Goal: Transaction & Acquisition: Purchase product/service

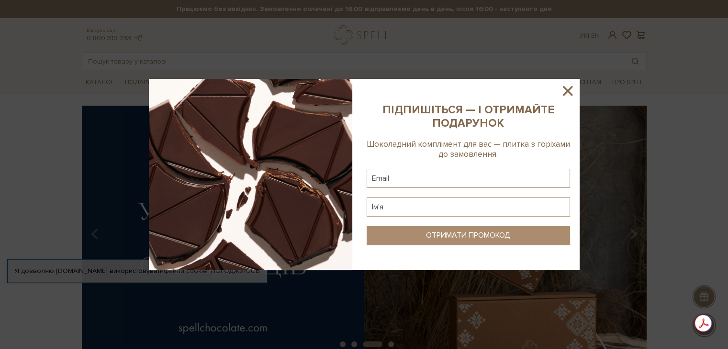
click at [566, 96] on icon at bounding box center [567, 91] width 16 height 16
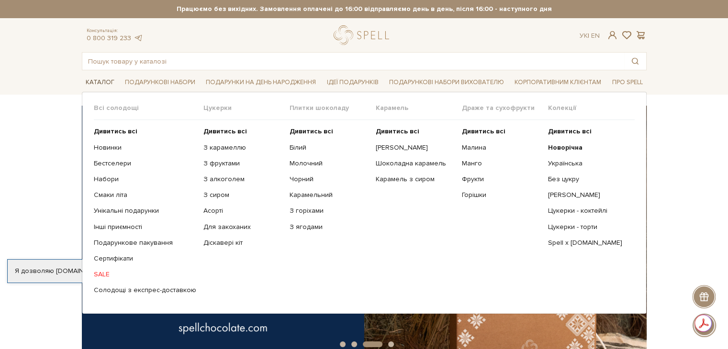
click at [89, 84] on link "Каталог" at bounding box center [100, 82] width 36 height 15
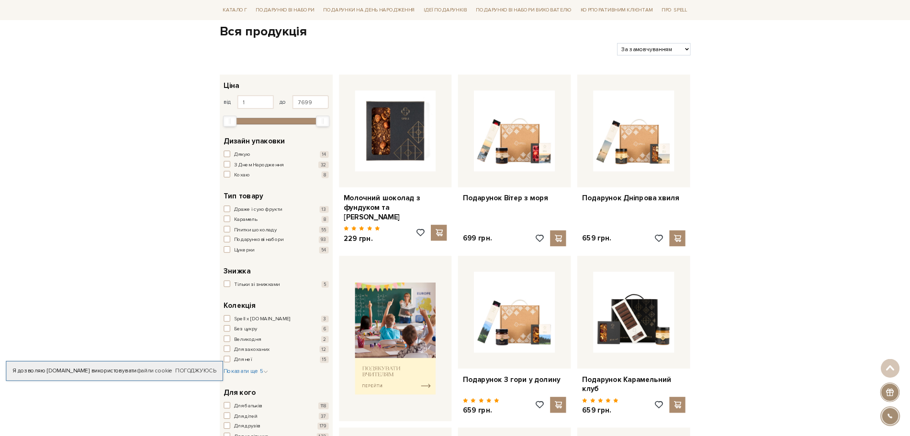
scroll to position [72, 0]
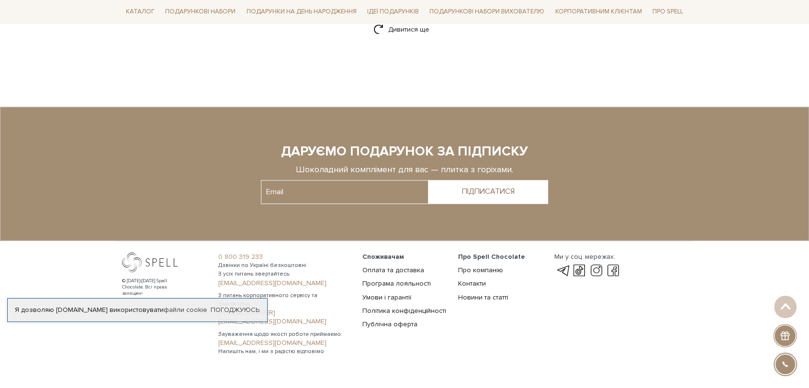
scroll to position [1162, 0]
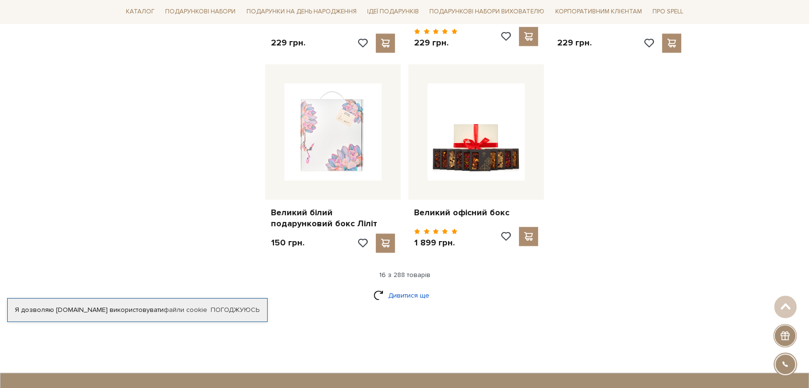
click at [394, 287] on link "Дивитися ще" at bounding box center [404, 295] width 62 height 17
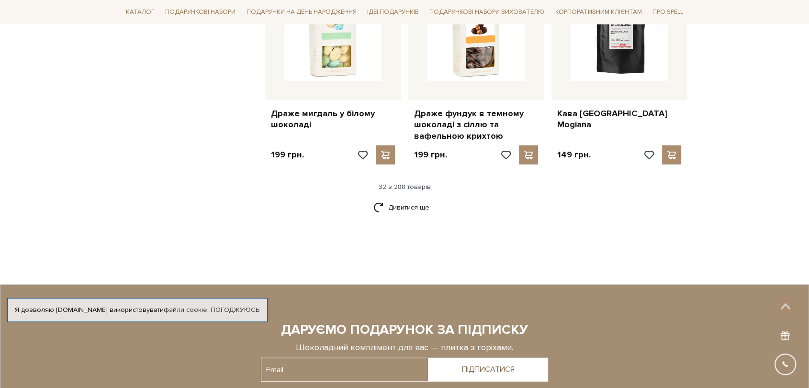
scroll to position [2278, 0]
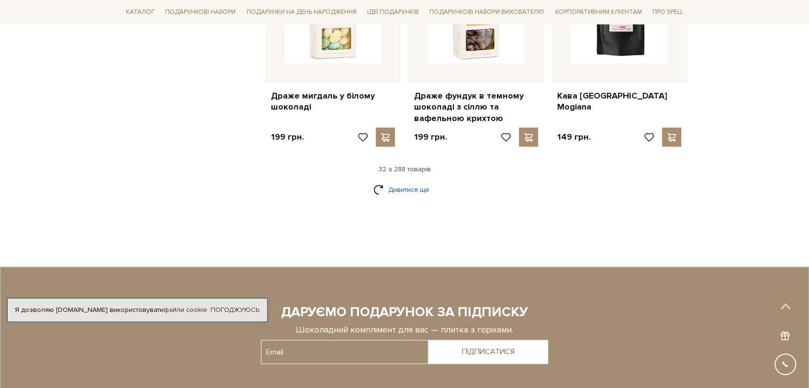
click at [392, 181] on link "Дивитися ще" at bounding box center [404, 189] width 62 height 17
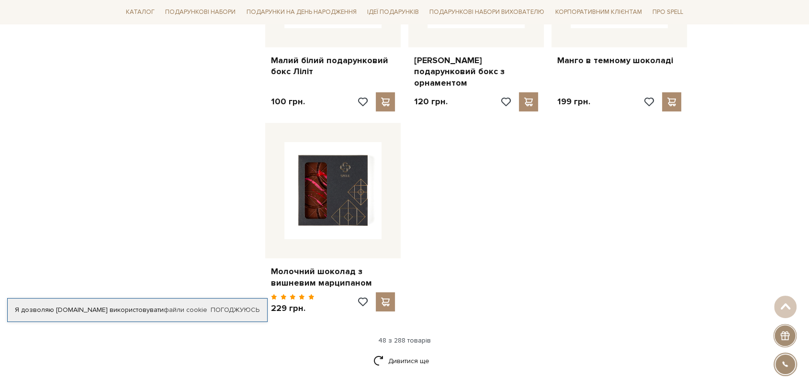
scroll to position [3342, 0]
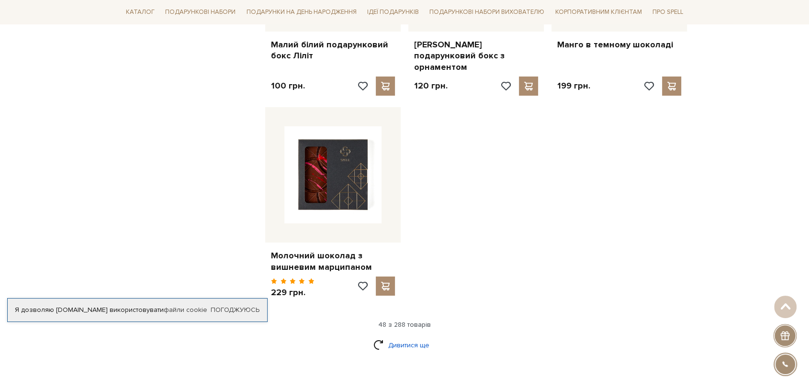
click at [392, 337] on link "Дивитися ще" at bounding box center [404, 345] width 62 height 17
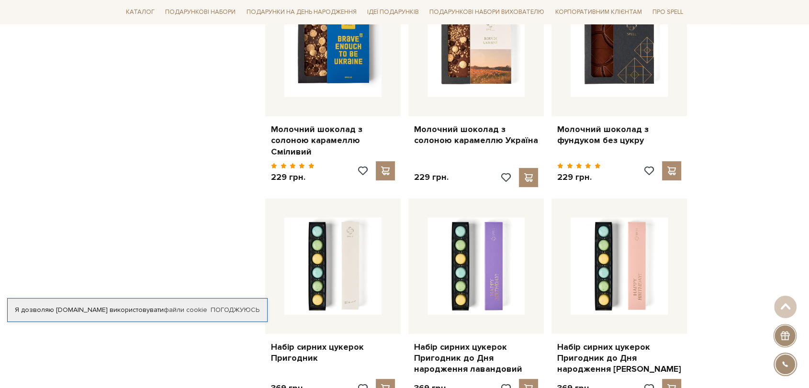
scroll to position [3927, 0]
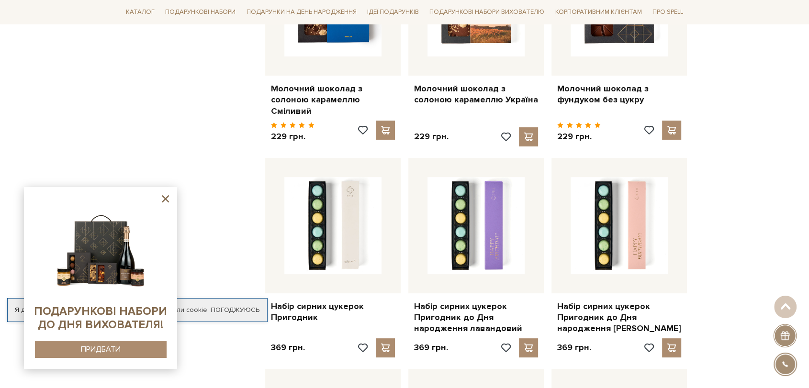
click at [164, 197] on icon at bounding box center [165, 198] width 7 height 7
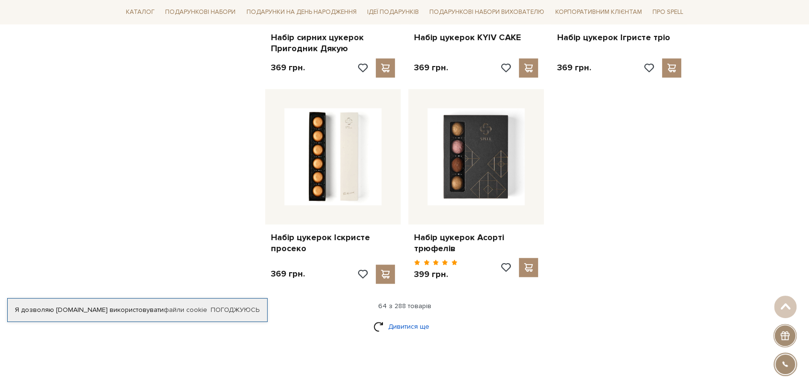
scroll to position [4406, 0]
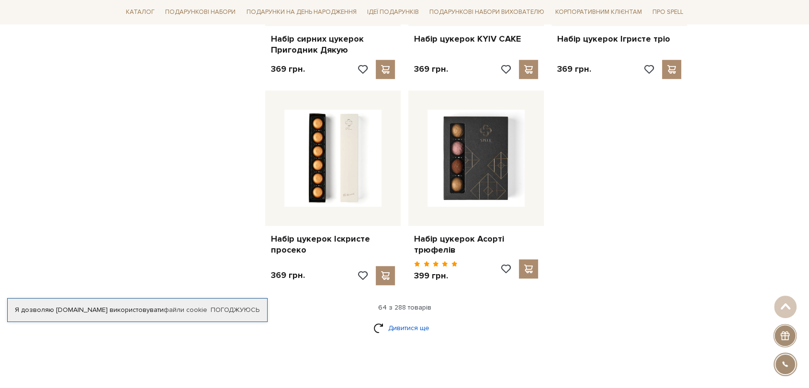
click at [407, 320] on link "Дивитися ще" at bounding box center [404, 328] width 62 height 17
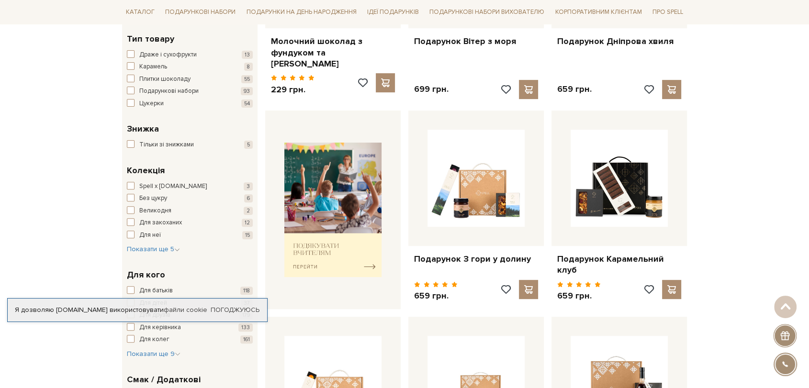
scroll to position [0, 0]
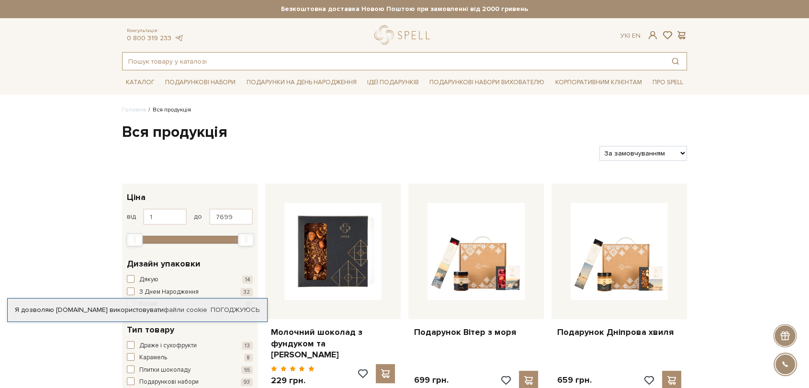
click at [323, 56] on input "text" at bounding box center [394, 61] width 542 height 17
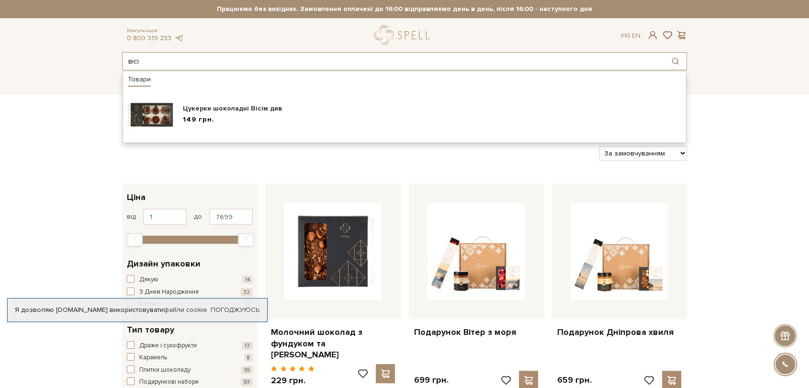
drag, startPoint x: 154, startPoint y: 58, endPoint x: 124, endPoint y: 61, distance: 30.3
click at [124, 61] on input "вісі" at bounding box center [394, 61] width 542 height 17
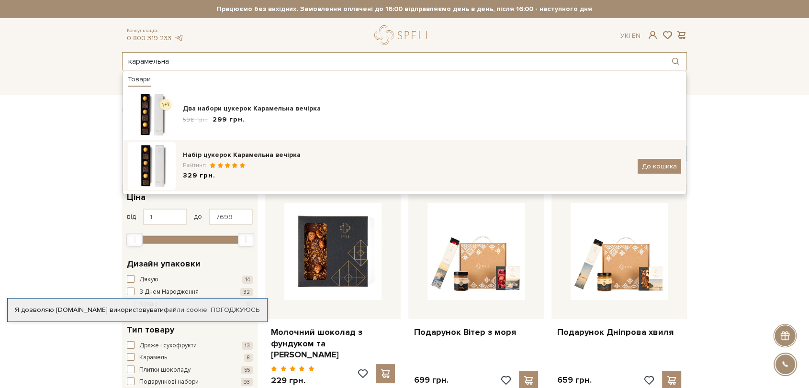
type input "карамельна"
click at [272, 159] on div "Набір цукерок Карамельна вечірка" at bounding box center [407, 155] width 448 height 10
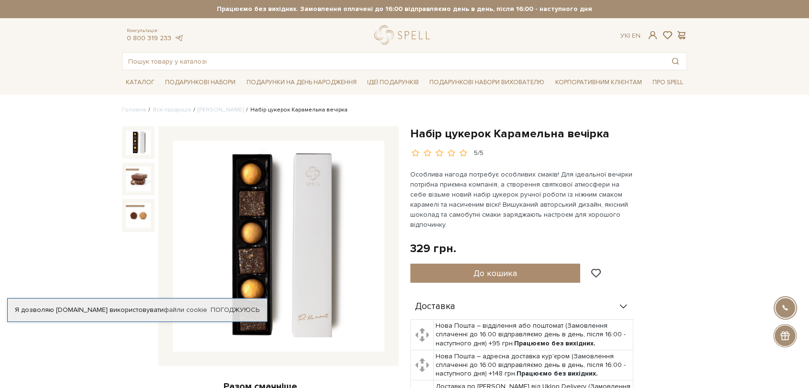
click at [248, 311] on link "Погоджуюсь" at bounding box center [235, 310] width 49 height 9
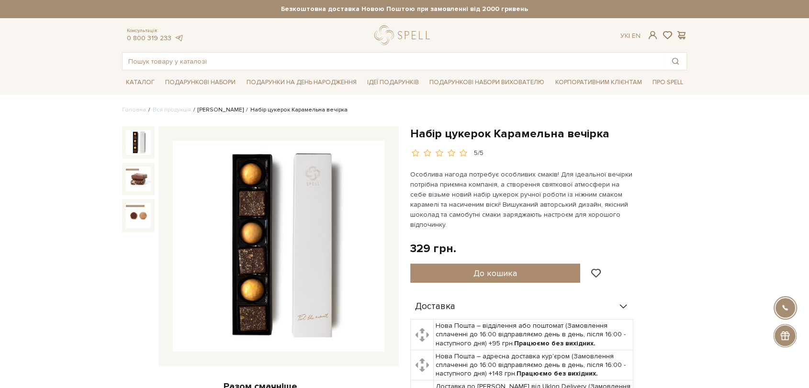
click at [207, 112] on link "[PERSON_NAME]" at bounding box center [221, 109] width 46 height 7
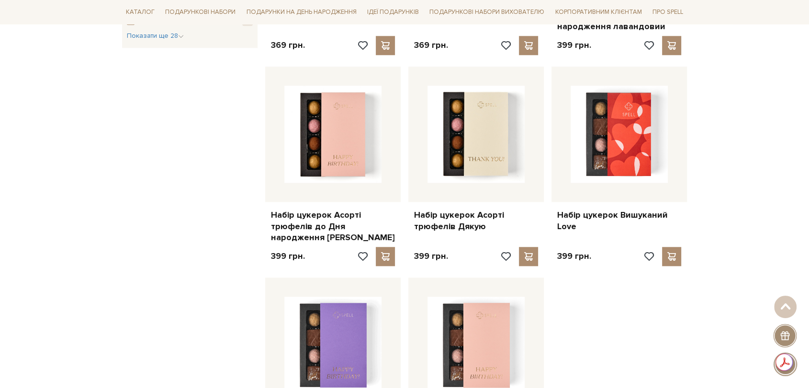
scroll to position [1170, 0]
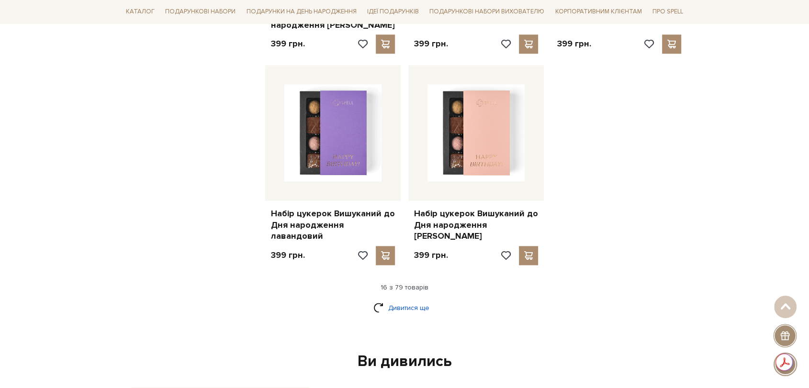
click at [379, 300] on link "Дивитися ще" at bounding box center [404, 308] width 62 height 17
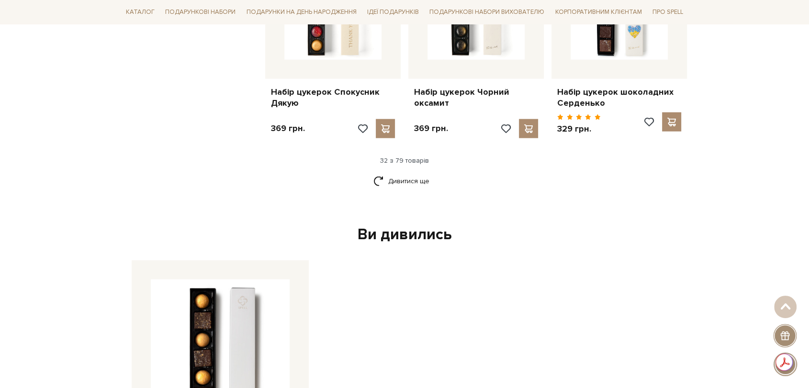
scroll to position [2339, 0]
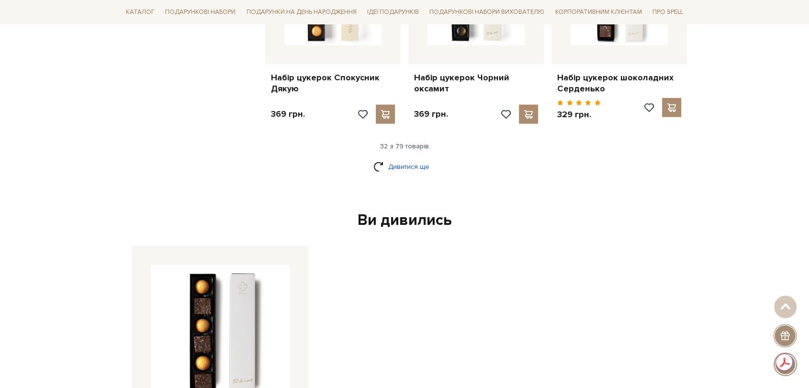
click at [410, 158] on link "Дивитися ще" at bounding box center [404, 166] width 62 height 17
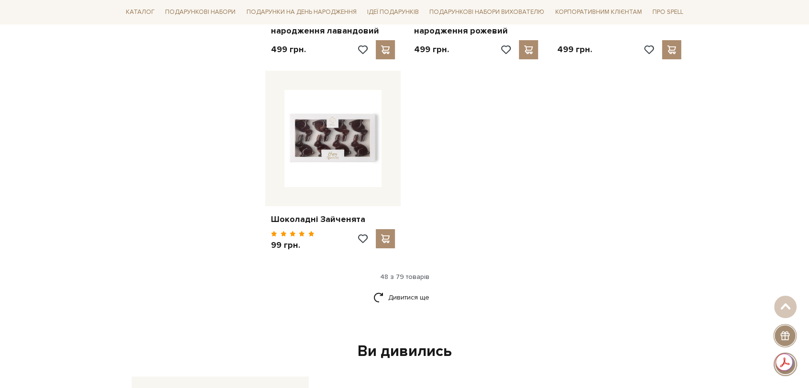
scroll to position [3457, 0]
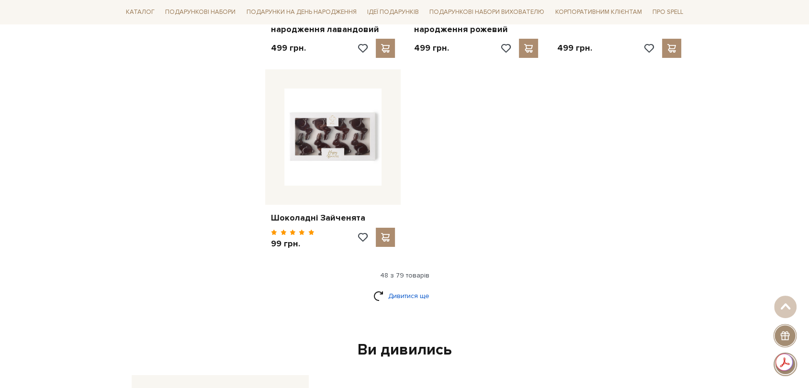
click at [404, 288] on link "Дивитися ще" at bounding box center [404, 296] width 62 height 17
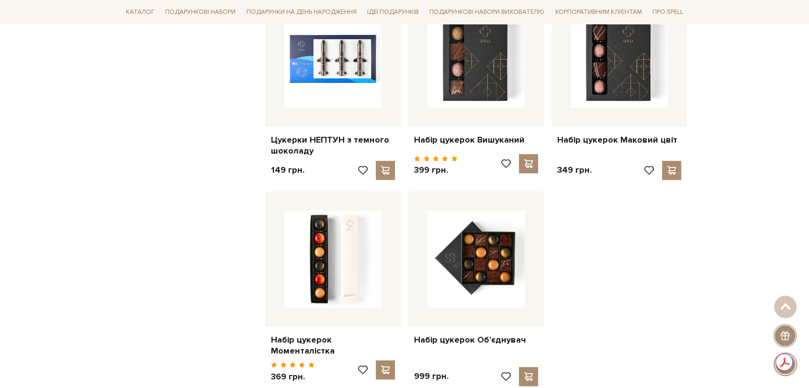
scroll to position [4414, 0]
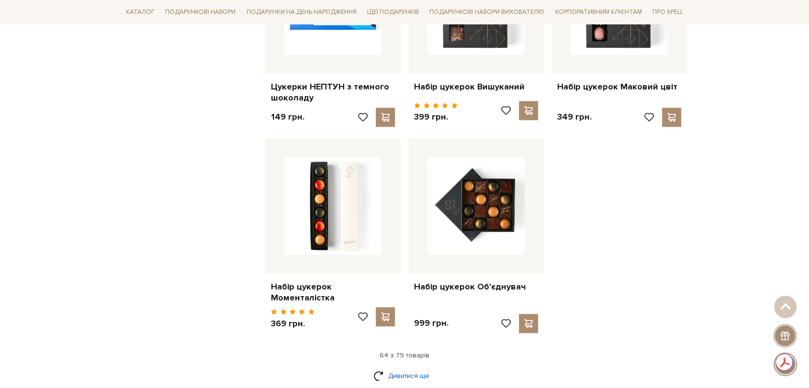
click at [409, 368] on link "Дивитися ще" at bounding box center [404, 376] width 62 height 17
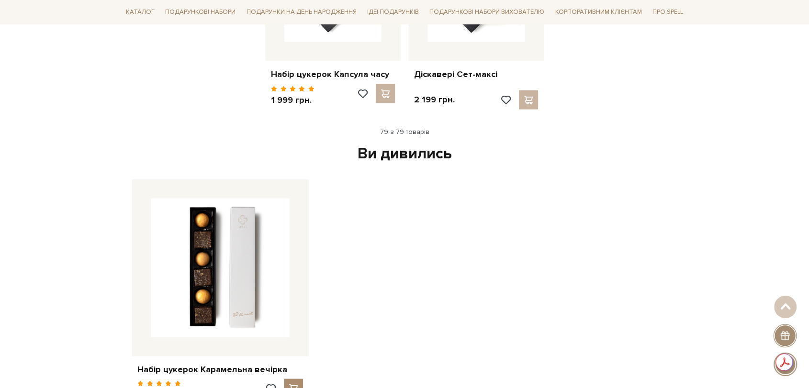
scroll to position [5743, 0]
